Goal: Information Seeking & Learning: Check status

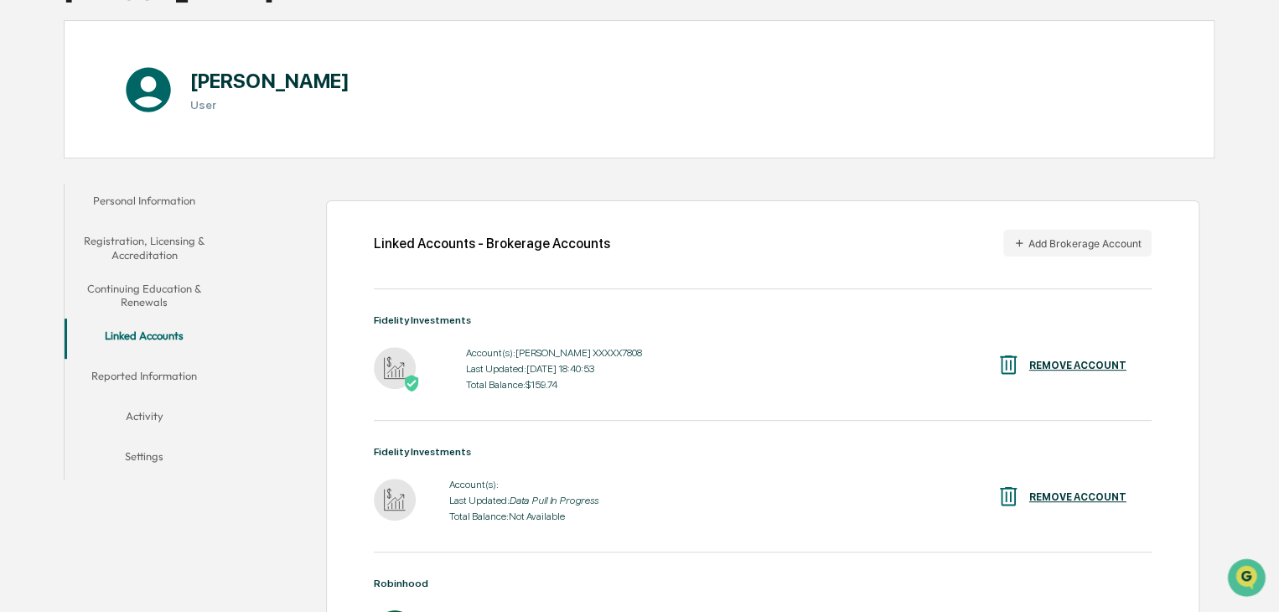
scroll to position [131, 0]
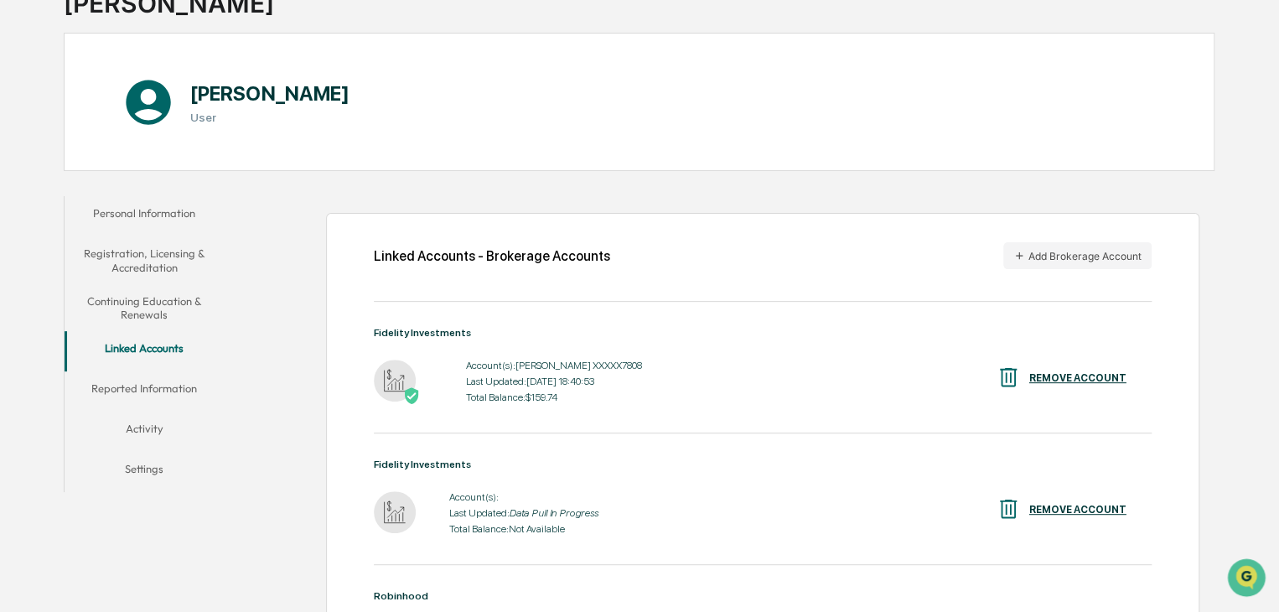
click at [125, 289] on button "Continuing Education & Renewals" at bounding box center [145, 308] width 160 height 48
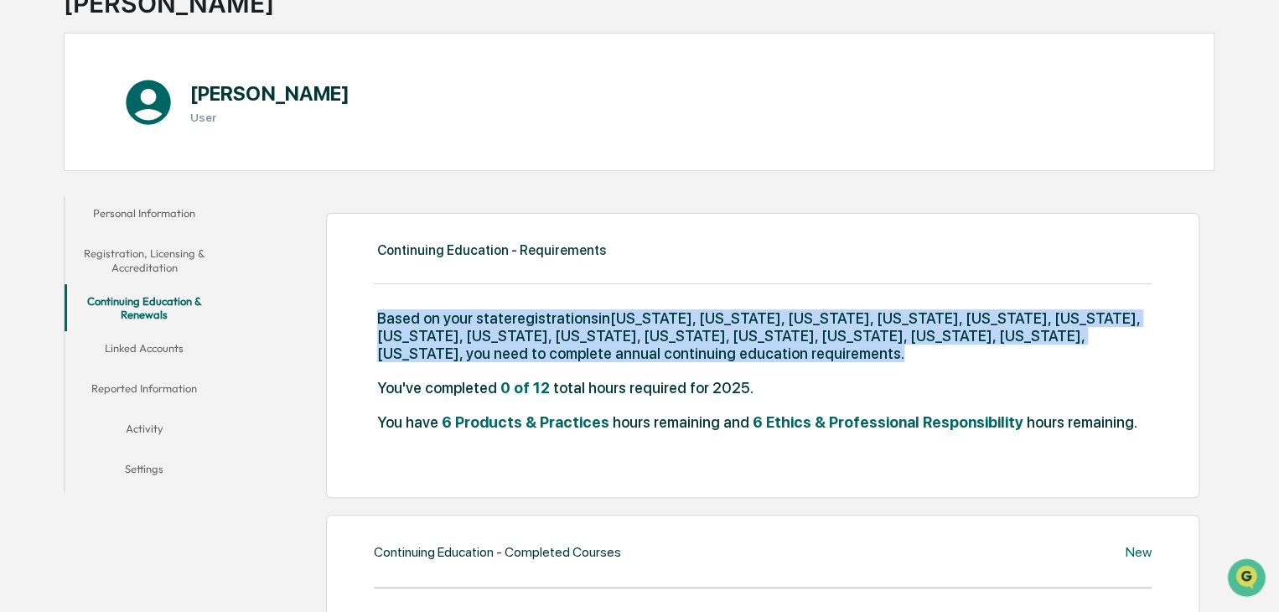
drag, startPoint x: 379, startPoint y: 307, endPoint x: 684, endPoint y: 354, distance: 308.8
click at [684, 354] on div "Continuing Education - Requirements Based on your state registrations in [US_ST…" at bounding box center [763, 355] width 874 height 285
click at [684, 354] on span "Based on your state registrations in [US_STATE], [US_STATE], [US_STATE], [US_ST…" at bounding box center [764, 335] width 775 height 53
drag, startPoint x: 790, startPoint y: 375, endPoint x: 356, endPoint y: 309, distance: 438.5
click at [352, 309] on div "Continuing Education - Requirements Based on your state registrations in [US_ST…" at bounding box center [763, 355] width 874 height 285
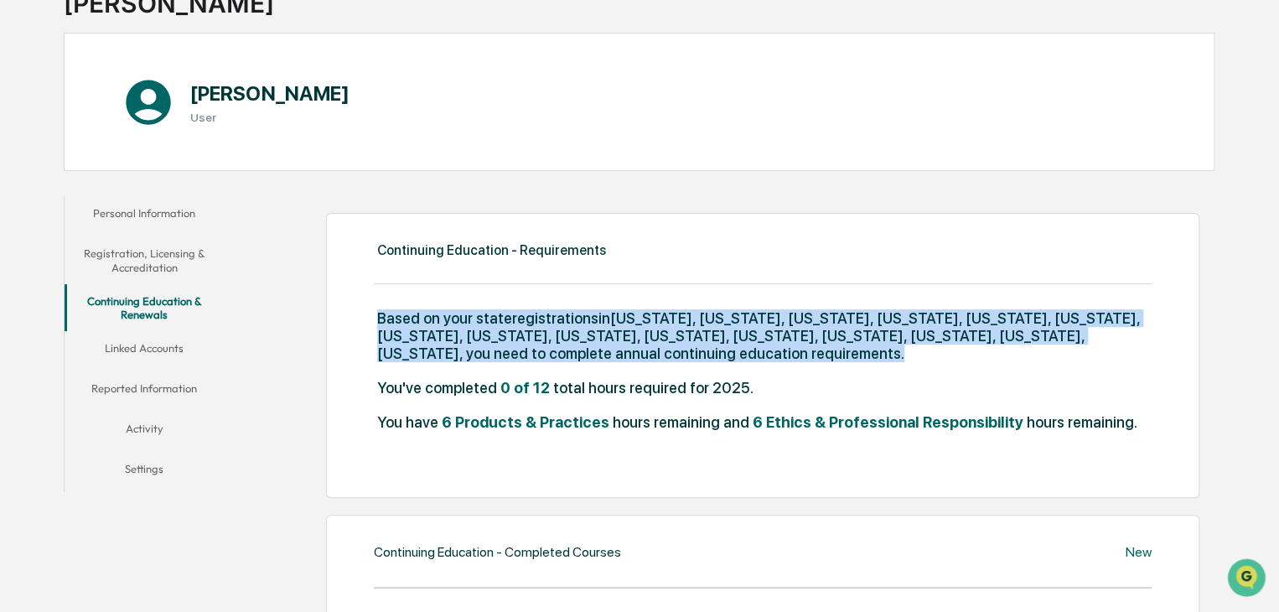
click at [631, 358] on span "Based on your state registrations in [US_STATE], [US_STATE], [US_STATE], [US_ST…" at bounding box center [764, 335] width 775 height 53
drag, startPoint x: 653, startPoint y: 371, endPoint x: 428, endPoint y: 340, distance: 227.8
click at [392, 319] on div "Based on your state registrations in [US_STATE], [US_STATE], [US_STATE], [US_ST…" at bounding box center [763, 344] width 778 height 70
click at [512, 367] on div "Based on your state registrations in [US_STATE], [US_STATE], [US_STATE], [US_ST…" at bounding box center [763, 344] width 778 height 70
drag, startPoint x: 392, startPoint y: 319, endPoint x: 599, endPoint y: 345, distance: 207.9
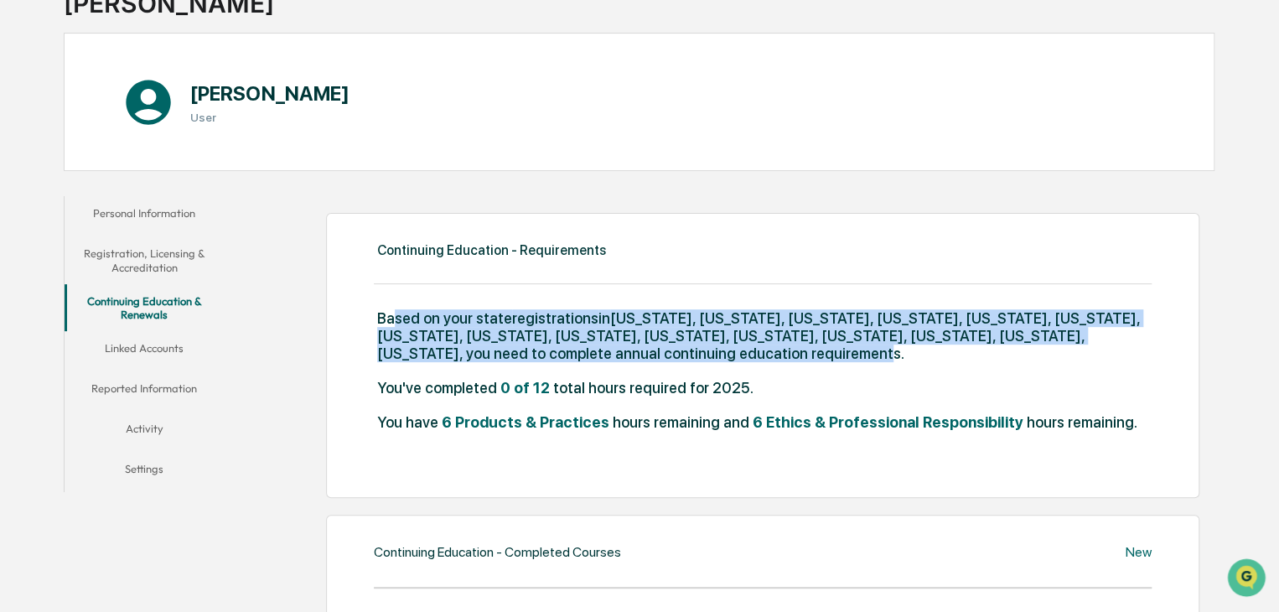
click at [599, 345] on span "Based on your state registrations in [US_STATE], [US_STATE], [US_STATE], [US_ST…" at bounding box center [764, 335] width 775 height 53
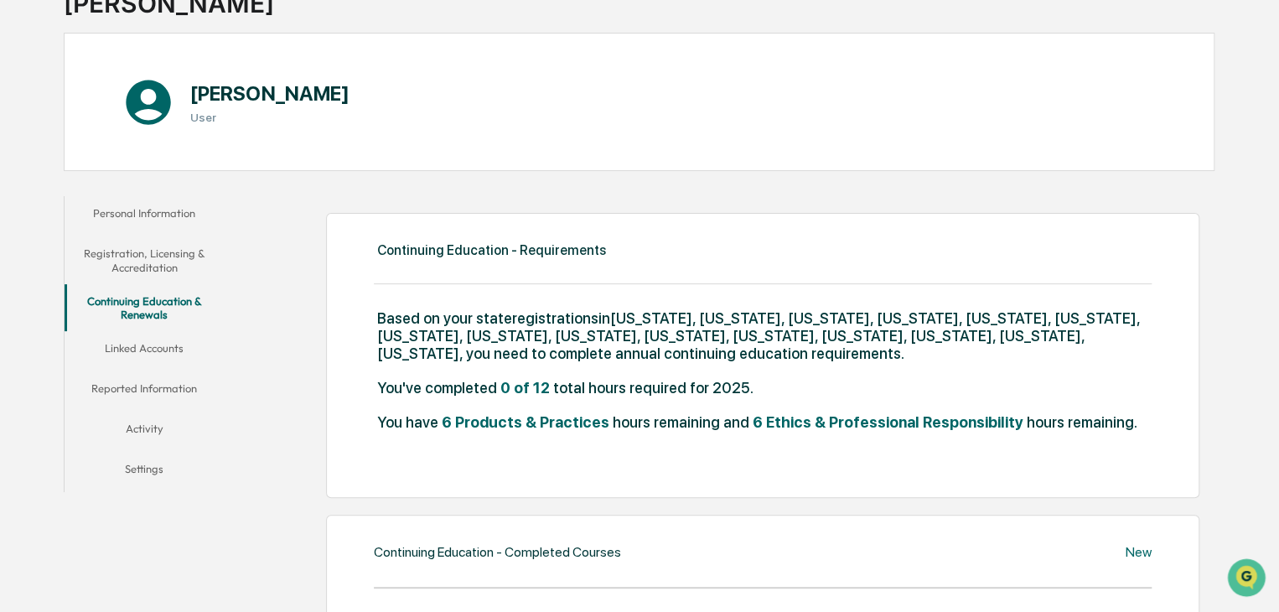
click at [603, 349] on span "Based on your state registrations in [US_STATE], [US_STATE], [US_STATE], [US_ST…" at bounding box center [764, 335] width 775 height 53
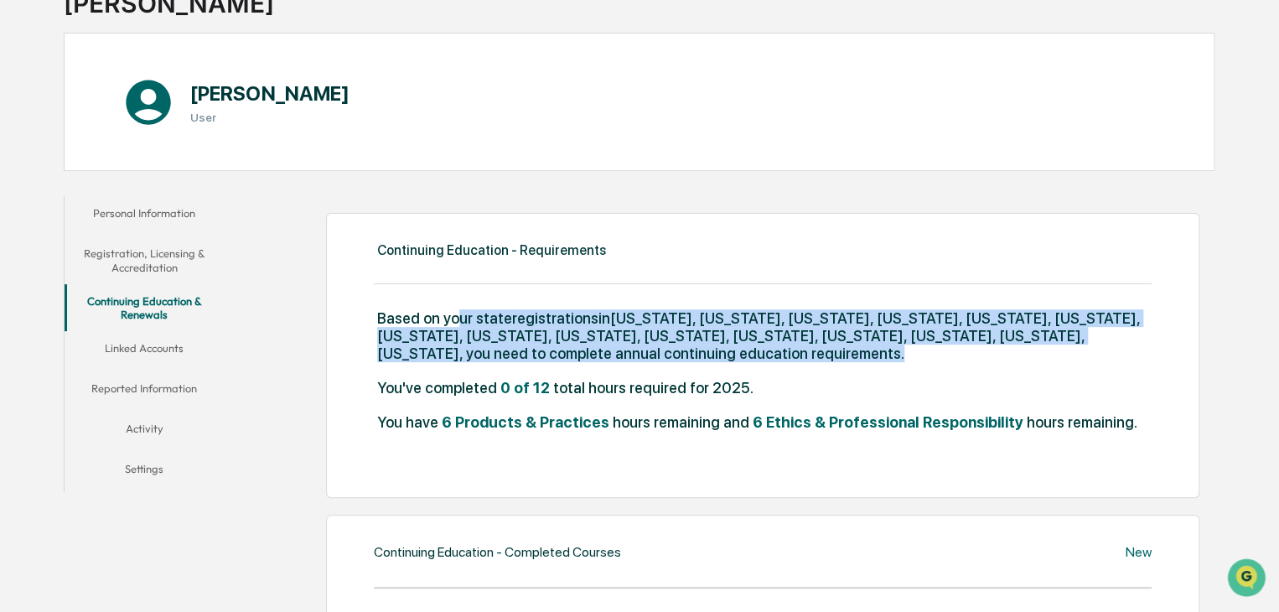
drag, startPoint x: 734, startPoint y: 362, endPoint x: 451, endPoint y: 315, distance: 287.2
click at [451, 315] on div "Based on your state registrations in [US_STATE], [US_STATE], [US_STATE], [US_ST…" at bounding box center [763, 344] width 778 height 70
click at [451, 315] on span "Based on your state registrations in [US_STATE], [US_STATE], [US_STATE], [US_ST…" at bounding box center [764, 335] width 775 height 53
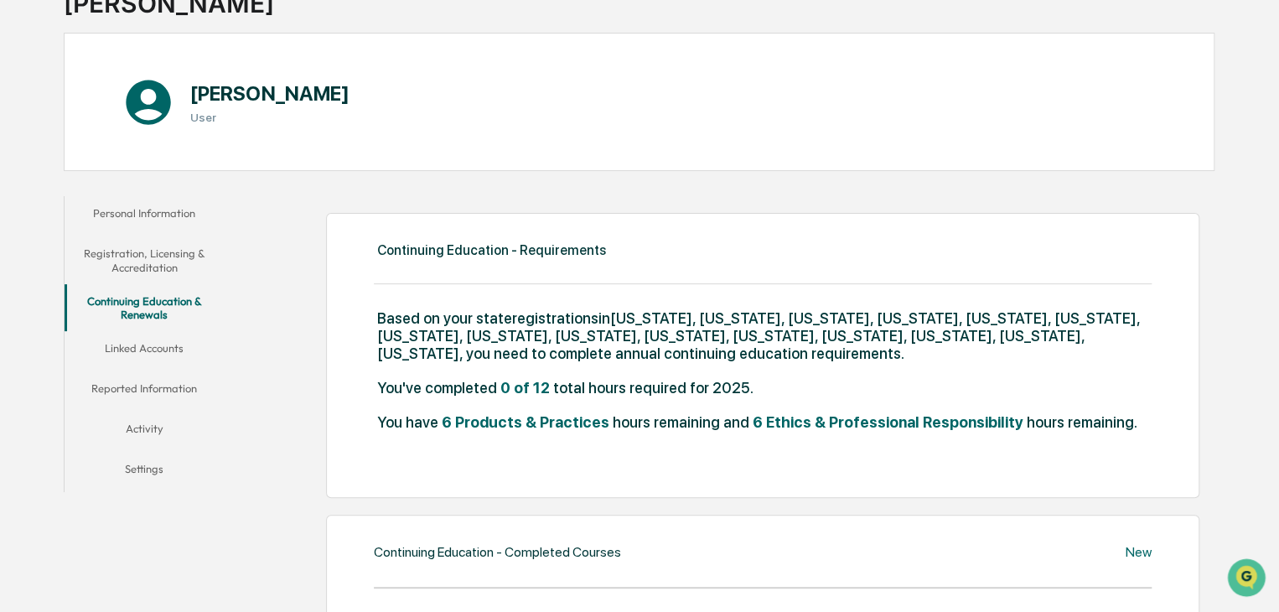
scroll to position [215, 0]
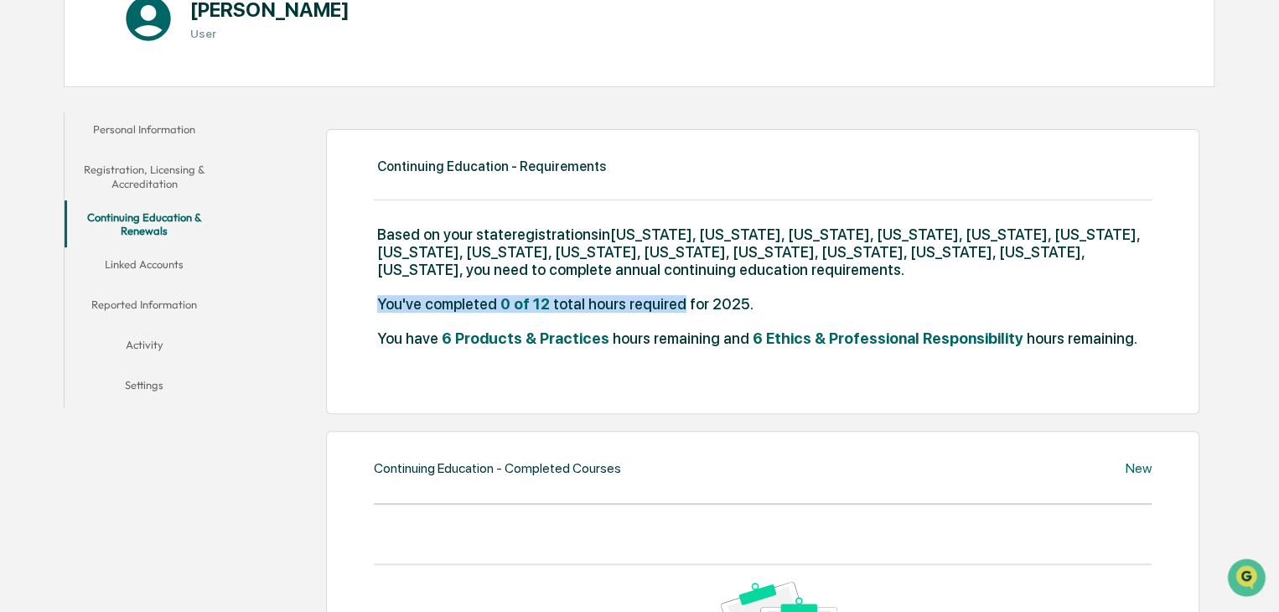
drag, startPoint x: 376, startPoint y: 309, endPoint x: 748, endPoint y: 324, distance: 372.5
click at [672, 325] on div "You've completed 0 of 12 total hours required for 2025." at bounding box center [763, 312] width 778 height 34
click at [748, 324] on div "You've completed 0 of 12 total hours required for 2025." at bounding box center [763, 312] width 778 height 34
drag, startPoint x: 708, startPoint y: 309, endPoint x: 288, endPoint y: 296, distance: 420.2
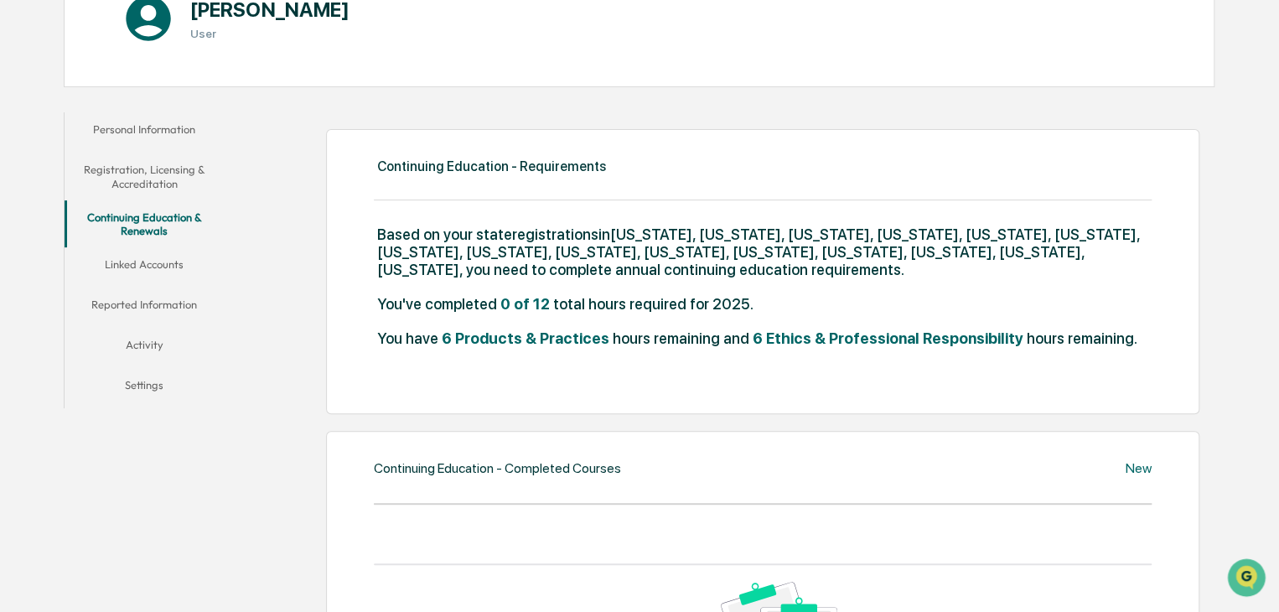
click at [471, 306] on span "You've completed" at bounding box center [437, 304] width 120 height 18
click at [414, 309] on span "You've completed" at bounding box center [437, 304] width 120 height 18
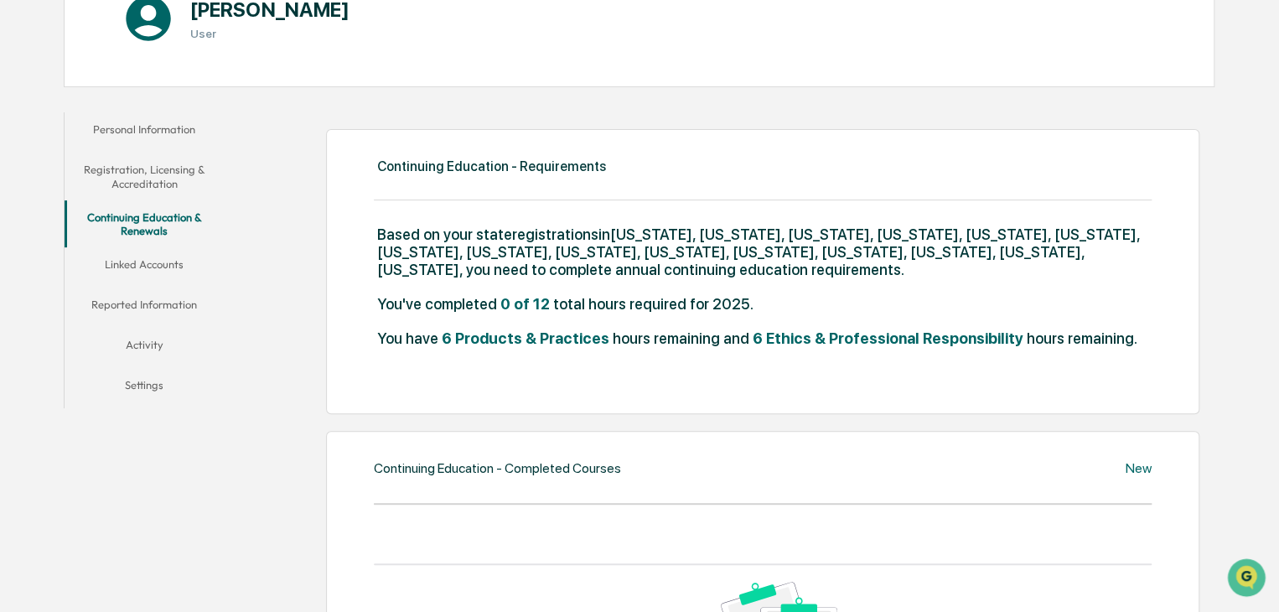
click at [639, 314] on div "You've completed 0 of 12 total hours required for 2025." at bounding box center [763, 312] width 778 height 34
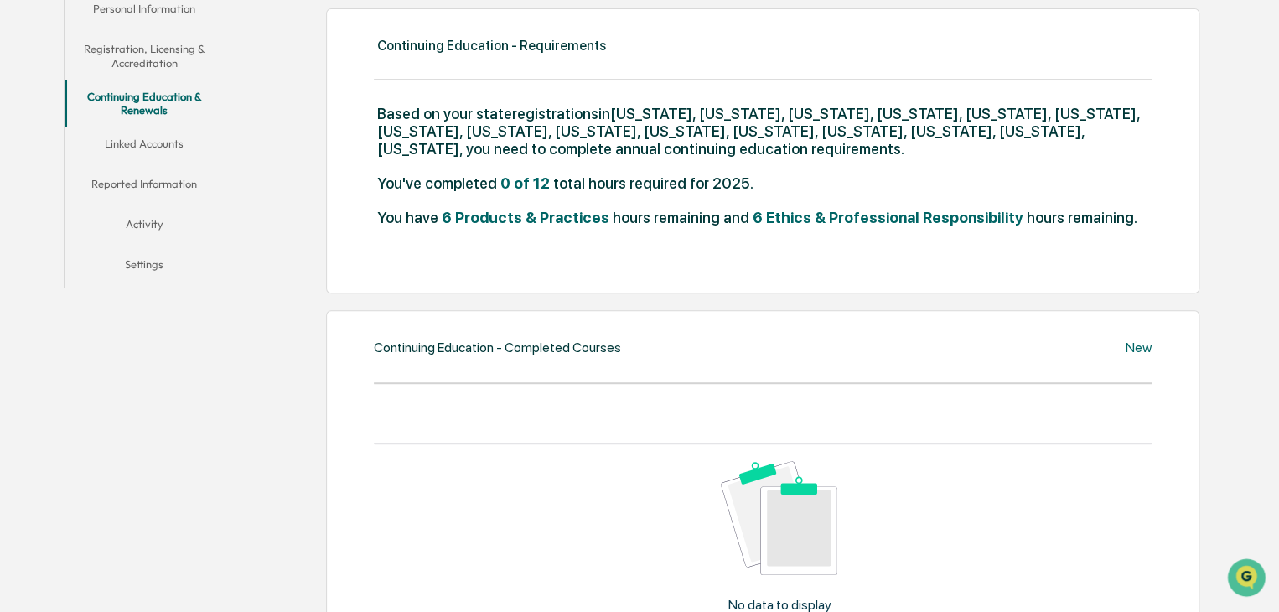
scroll to position [298, 0]
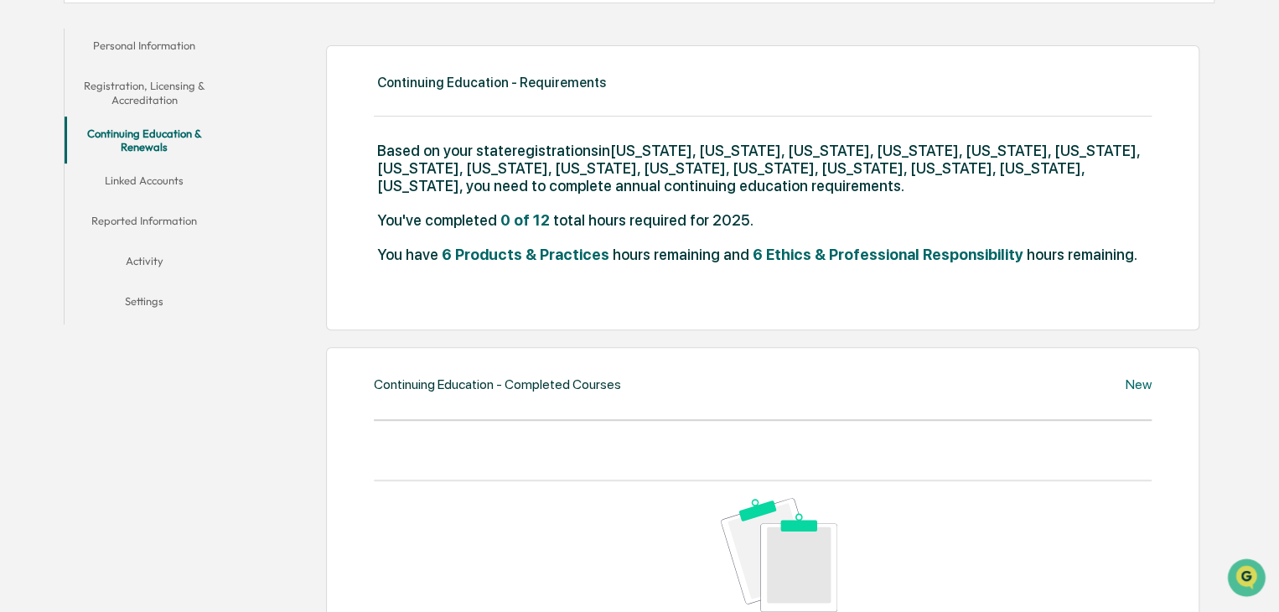
drag, startPoint x: 748, startPoint y: 210, endPoint x: 351, endPoint y: 205, distance: 396.6
click at [351, 205] on div "Continuing Education - Requirements Based on your state registrations in [US_ST…" at bounding box center [763, 187] width 874 height 285
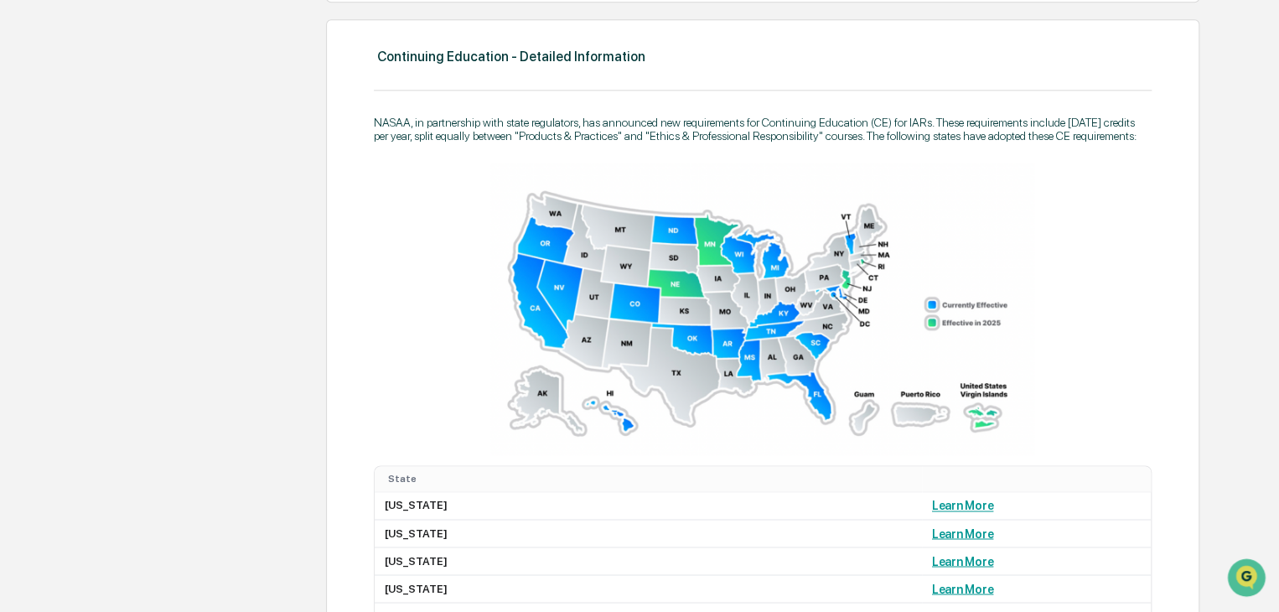
scroll to position [1245, 0]
